Goal: Information Seeking & Learning: Find specific fact

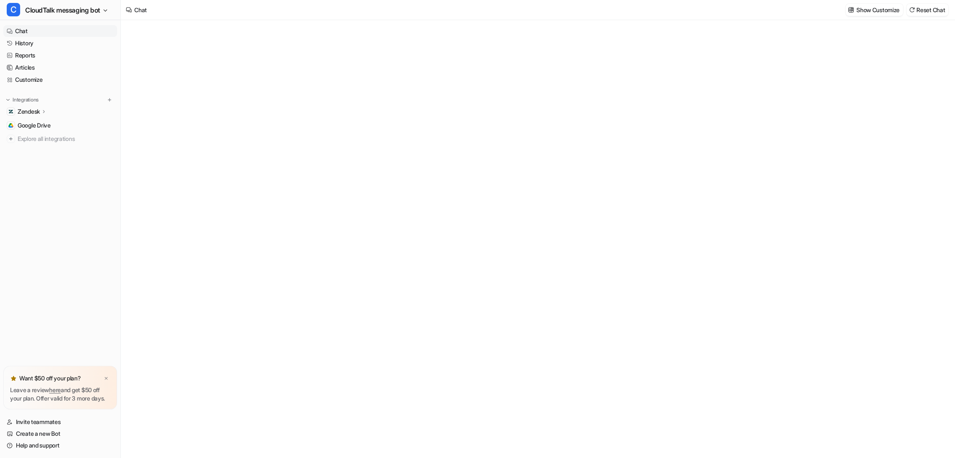
type textarea "**********"
click at [91, 13] on span "CloudTalk messaging bot" at bounding box center [62, 10] width 75 height 12
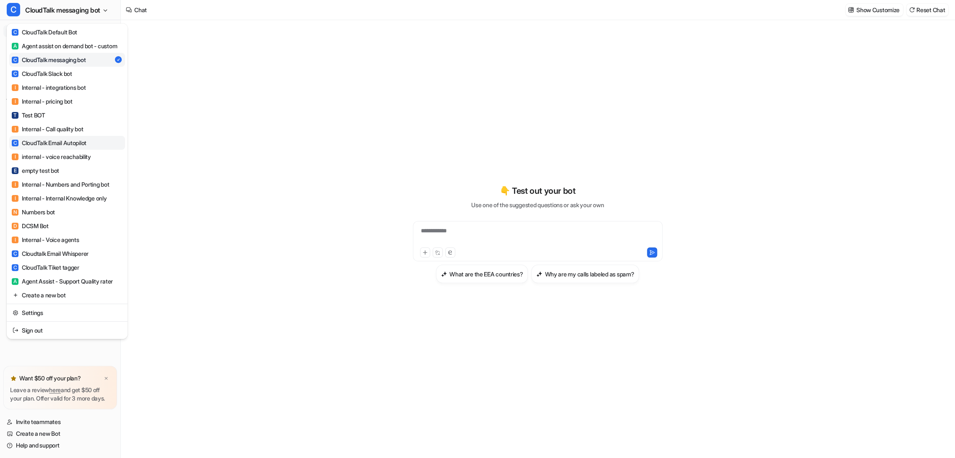
click at [104, 12] on button "C CloudTalk messaging bot" at bounding box center [60, 10] width 120 height 20
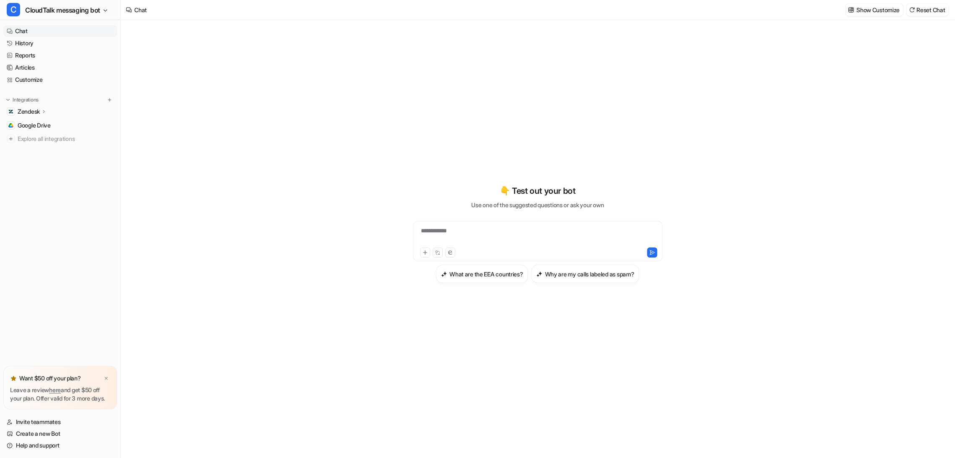
click at [85, 150] on nav "Chat History Reports Articles Customize Integrations Zendesk Overview Sources A…" at bounding box center [60, 194] width 120 height 344
click at [104, 13] on button "C CloudTalk messaging bot" at bounding box center [60, 10] width 120 height 20
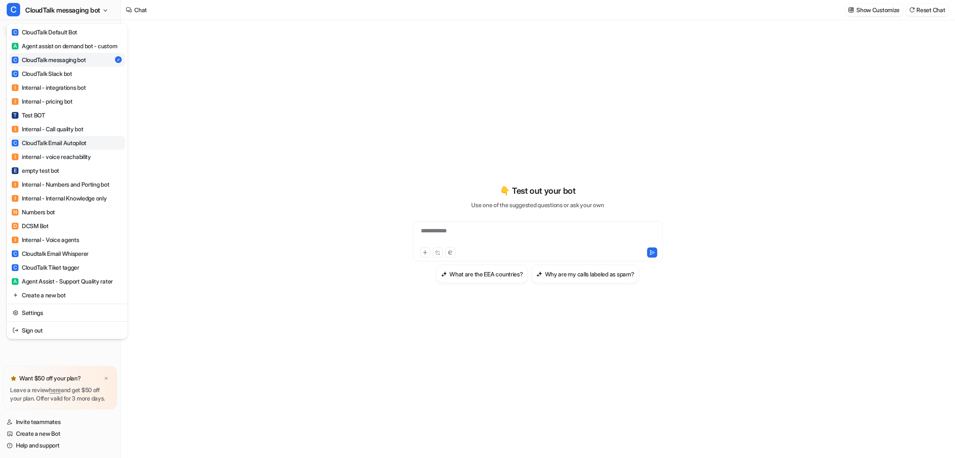
click at [70, 147] on div "C CloudTalk Email Autopilot" at bounding box center [49, 142] width 75 height 9
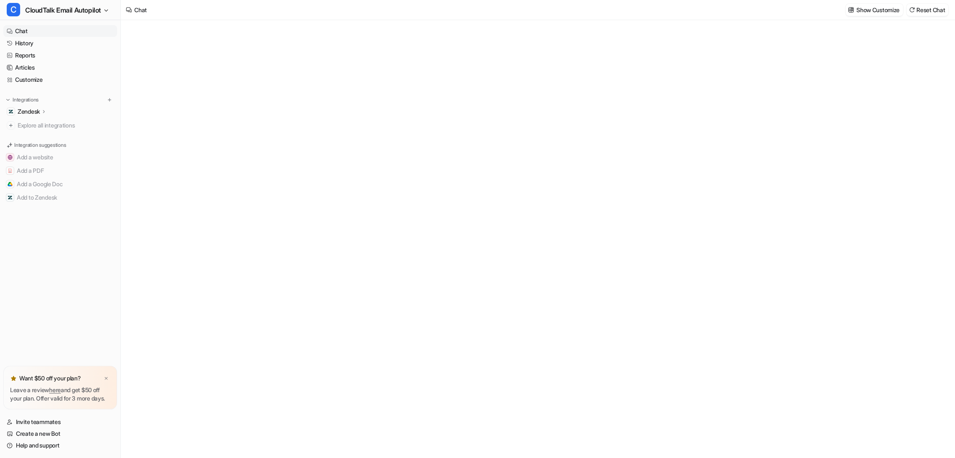
type textarea "**********"
click at [34, 53] on link "Reports" at bounding box center [60, 55] width 114 height 12
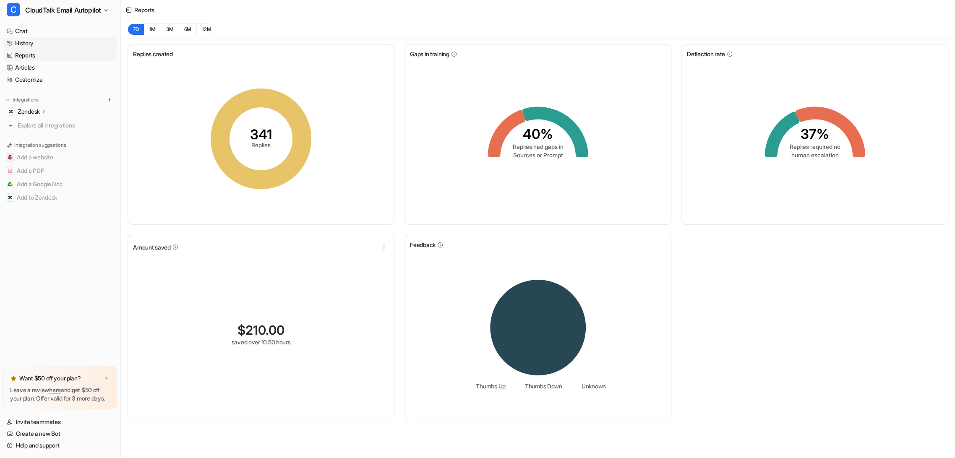
click at [36, 38] on link "History" at bounding box center [60, 43] width 114 height 12
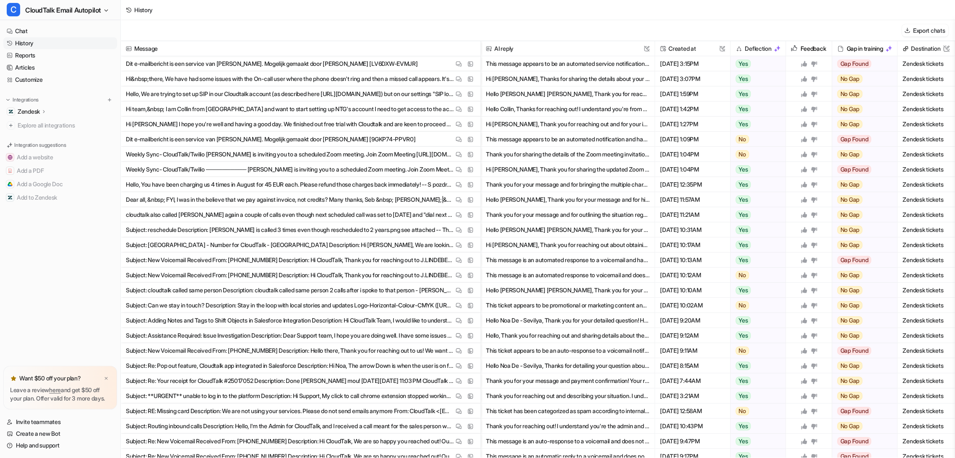
click at [503, 80] on button "Hi [PERSON_NAME], Thanks for sharing the details about your on-call user experi…" at bounding box center [568, 78] width 164 height 15
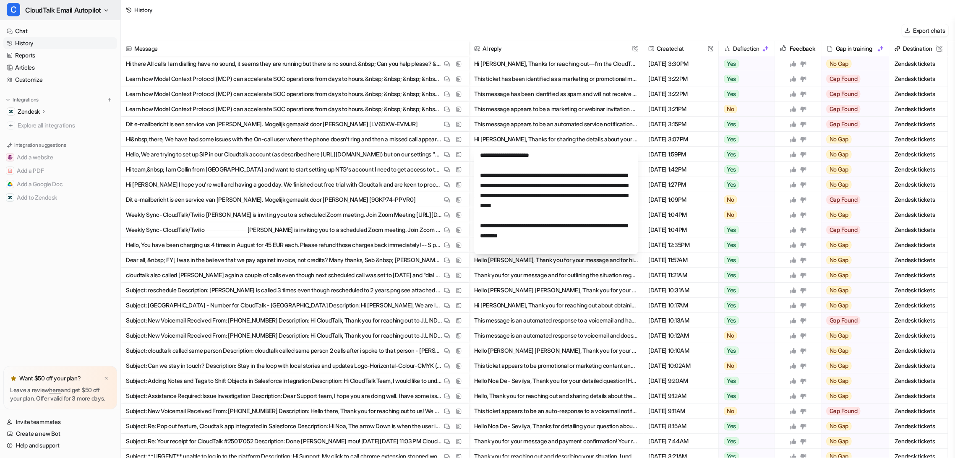
click at [75, 13] on span "CloudTalk Email Autopilot" at bounding box center [63, 10] width 76 height 12
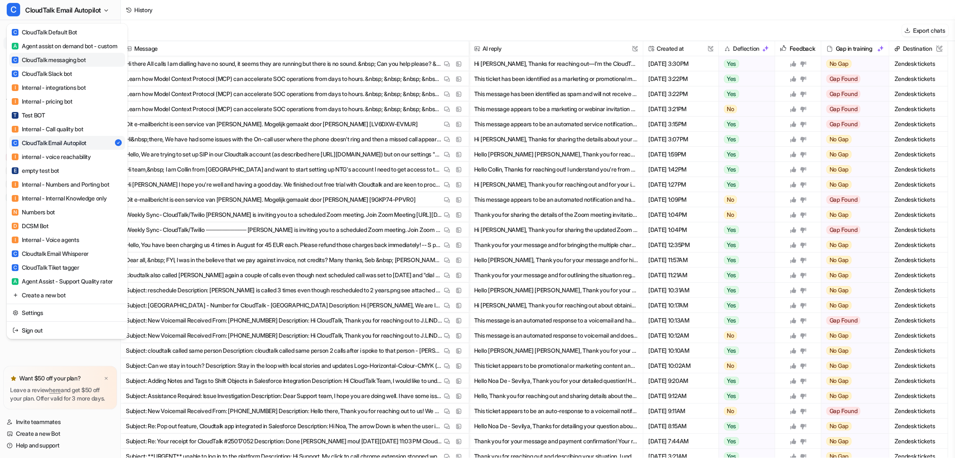
click at [77, 64] on div "C CloudTalk messaging bot" at bounding box center [49, 59] width 74 height 9
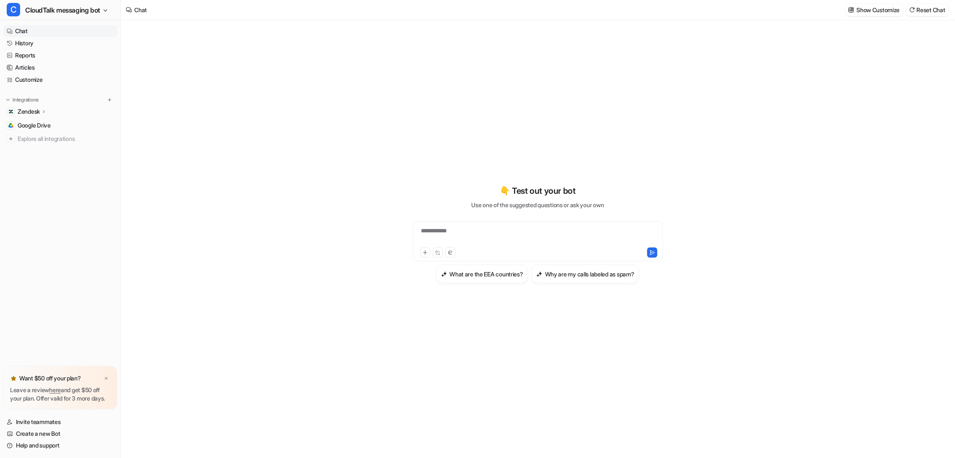
type textarea "**********"
click at [25, 45] on link "History" at bounding box center [60, 43] width 114 height 12
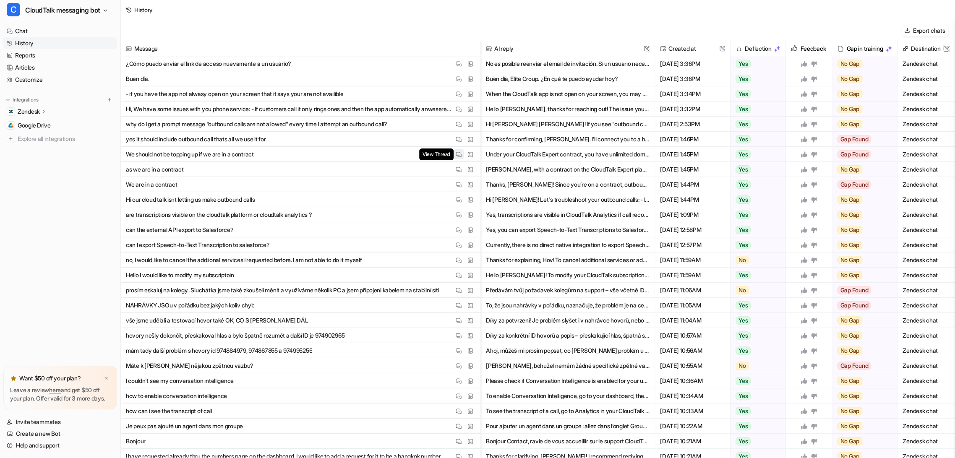
click at [456, 154] on img at bounding box center [459, 154] width 6 height 6
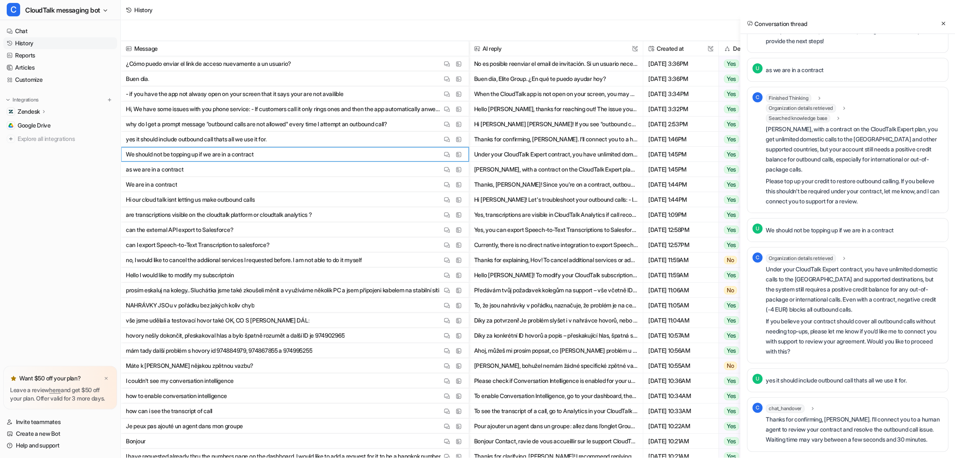
scroll to position [7879, 0]
drag, startPoint x: 792, startPoint y: 291, endPoint x: 930, endPoint y: 308, distance: 139.4
click at [930, 308] on p "Under your CloudTalk Expert contract, you have unlimited domestic calls to the …" at bounding box center [853, 289] width 177 height 50
drag, startPoint x: 926, startPoint y: 385, endPoint x: 773, endPoint y: 378, distance: 152.8
click at [773, 378] on div "U yes it should include outbound call thats all we use it for." at bounding box center [847, 380] width 201 height 24
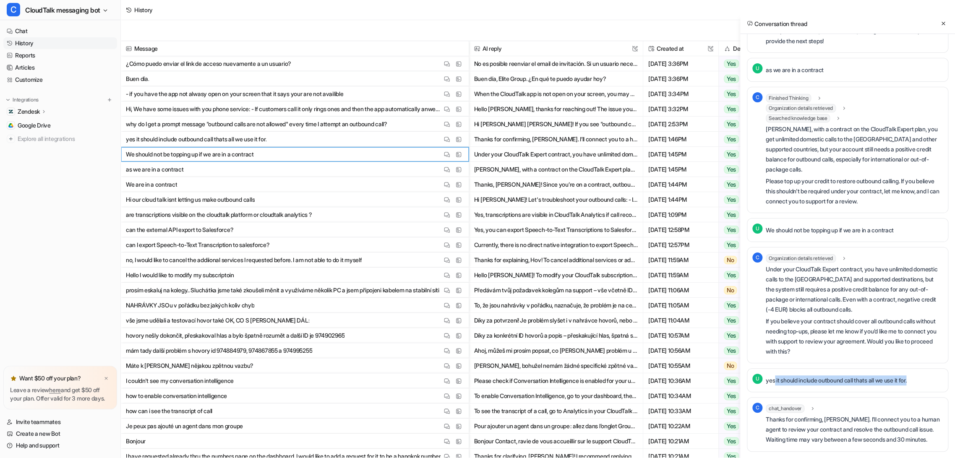
scroll to position [7506, 0]
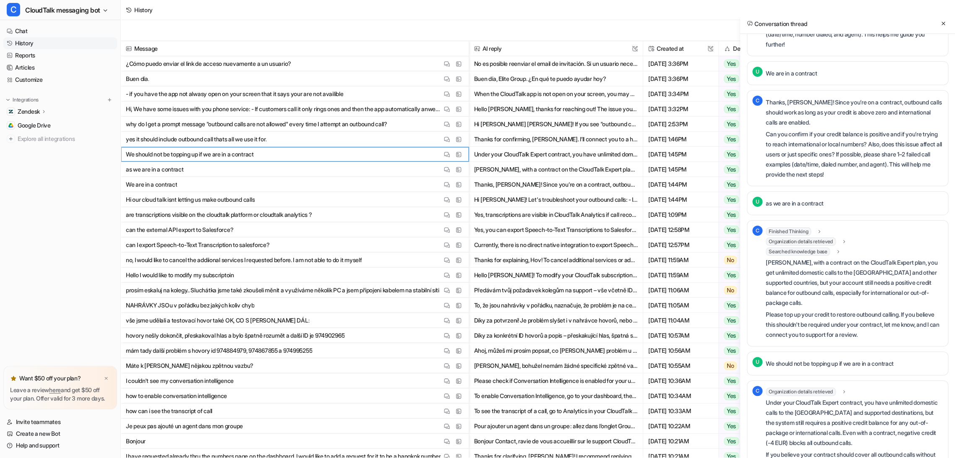
drag, startPoint x: 795, startPoint y: 181, endPoint x: 774, endPoint y: 183, distance: 21.5
copy p "[PERSON_NAME]"
